Goal: Complete application form

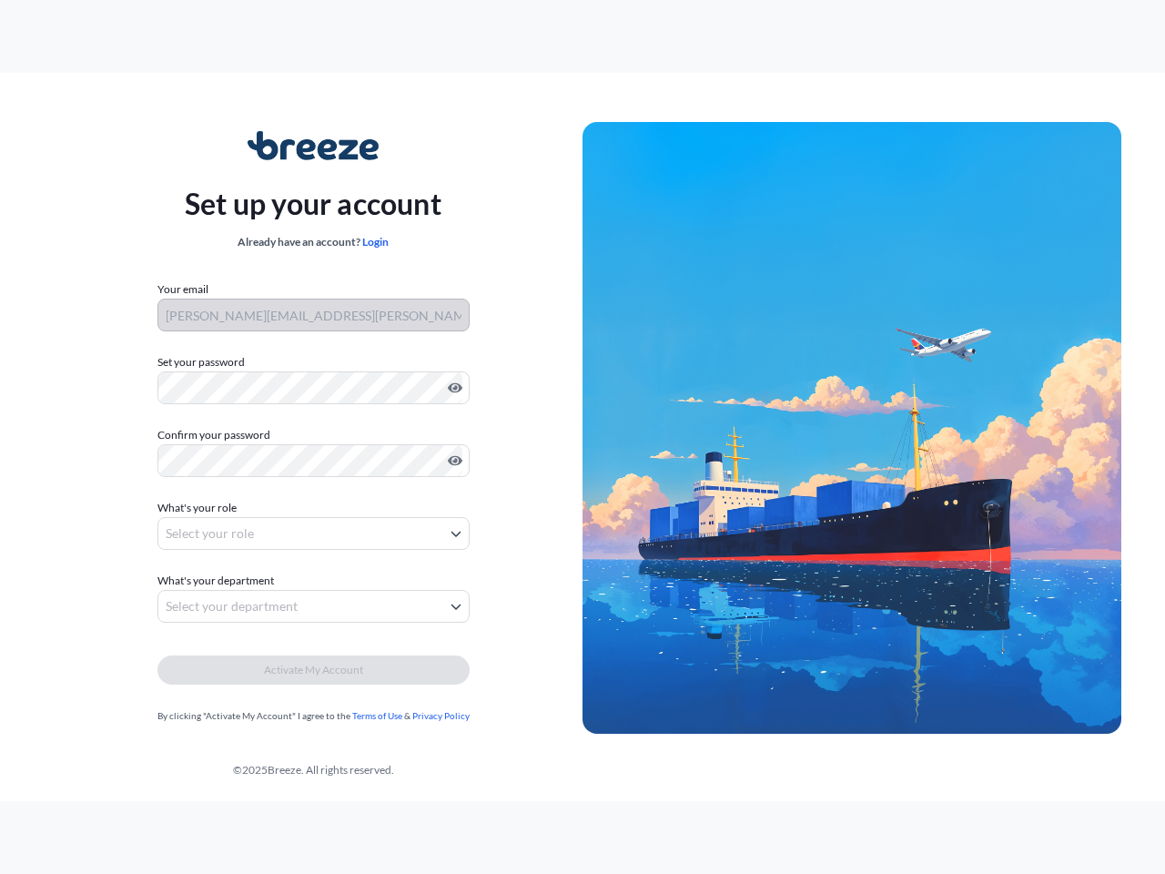
click at [583, 437] on img at bounding box center [852, 428] width 539 height 613
click at [452, 388] on icon "Show password" at bounding box center [455, 388] width 15 height 10
click at [452, 461] on icon "Show password" at bounding box center [455, 461] width 15 height 10
click at [199, 508] on span "What's your role" at bounding box center [197, 508] width 79 height 18
click at [313, 534] on button "Select your role" at bounding box center [314, 533] width 312 height 33
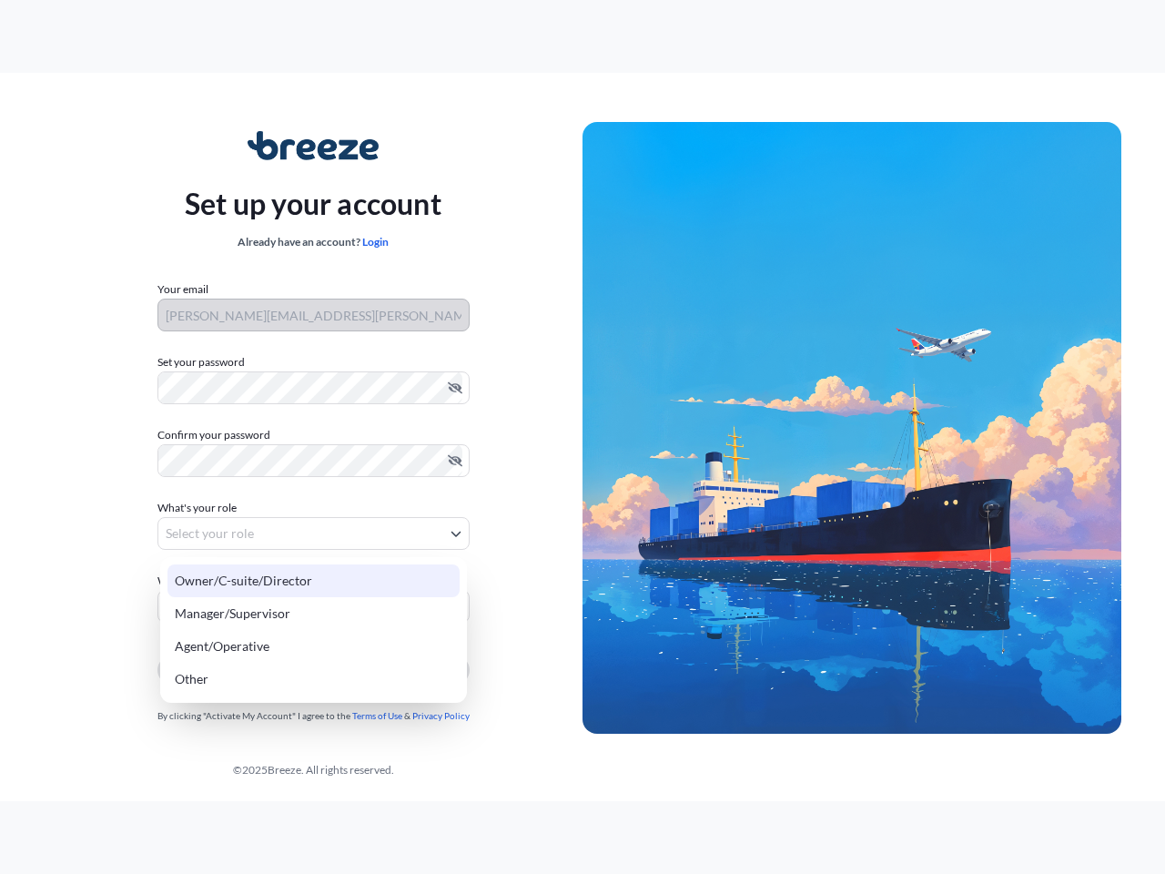
click at [218, 581] on div "Owner/C-suite/Director" at bounding box center [314, 580] width 292 height 33
select select "owner/c-suite/director"
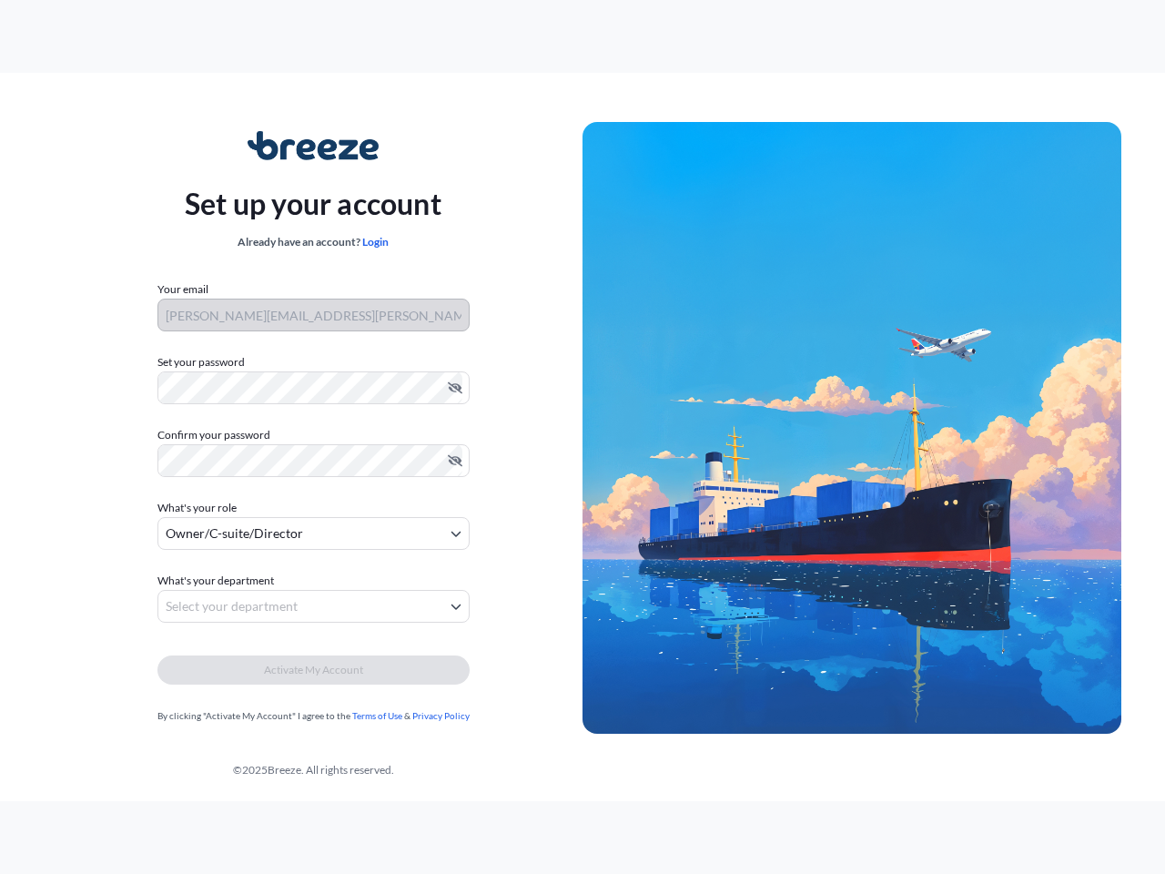
click at [313, 606] on button "Select your department" at bounding box center [314, 606] width 312 height 33
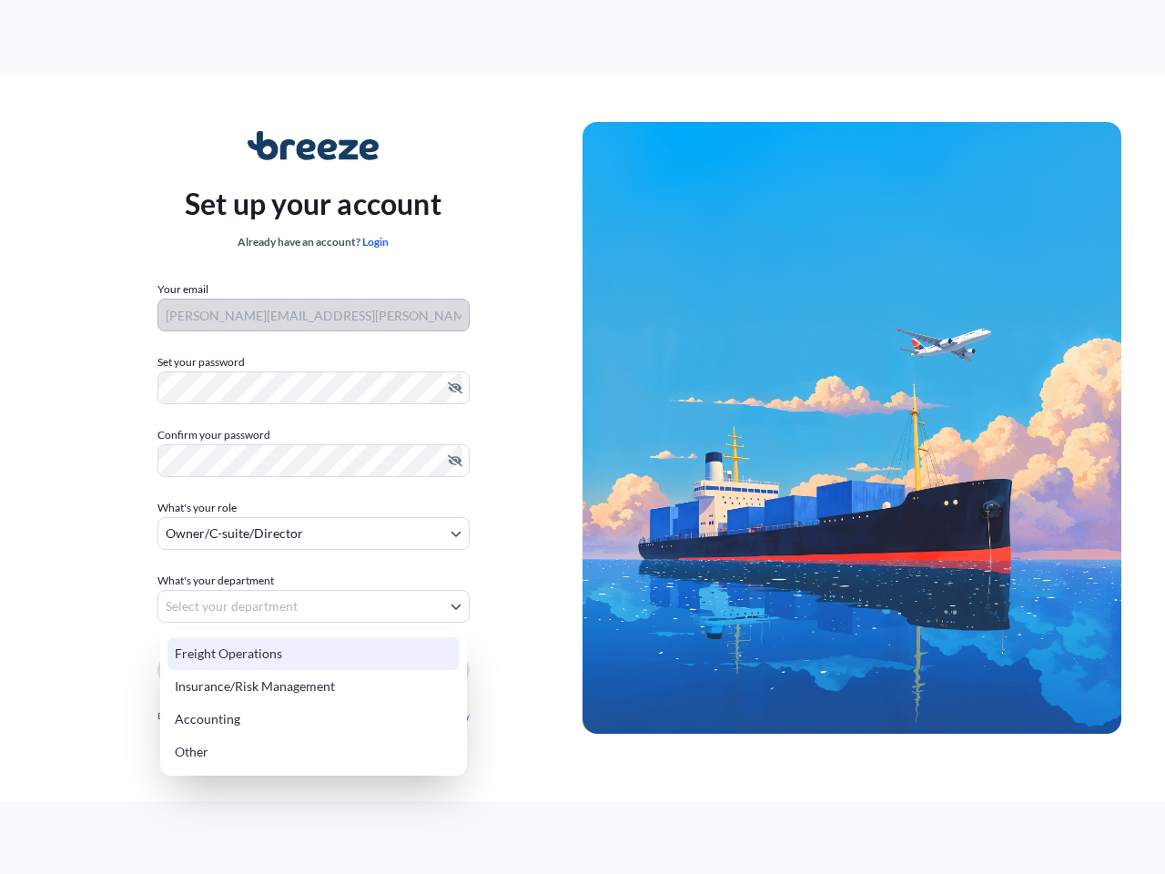
click at [313, 670] on div "Insurance/Risk Management" at bounding box center [314, 686] width 292 height 33
select select "insurance/risk management"
